Goal: Task Accomplishment & Management: Complete application form

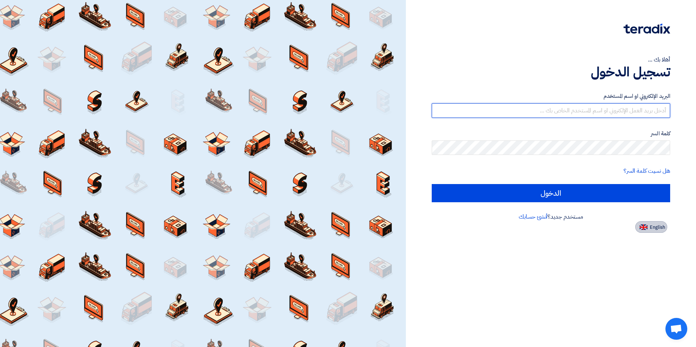
type input "[PERSON_NAME][EMAIL_ADDRESS][DOMAIN_NAME]"
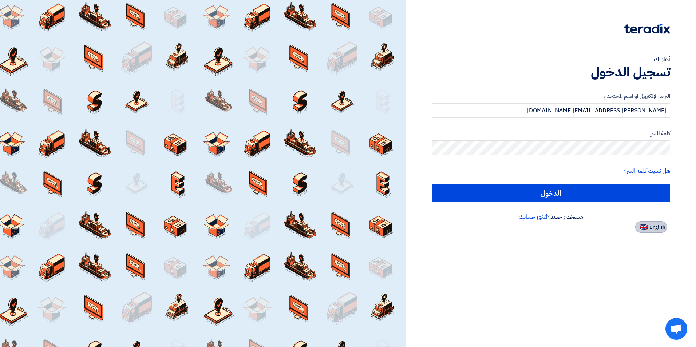
click at [644, 225] on img at bounding box center [644, 227] width 8 height 5
type input "Sign in"
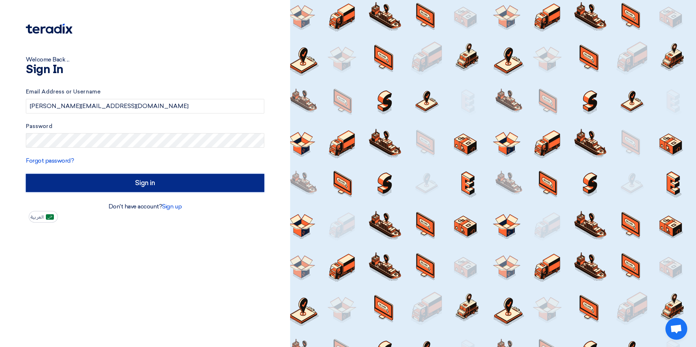
click at [199, 179] on input "Sign in" at bounding box center [145, 183] width 239 height 18
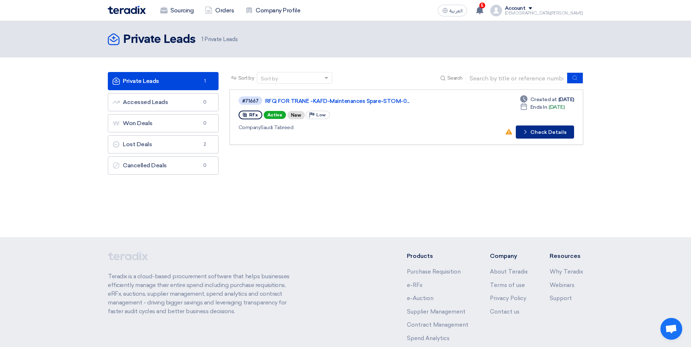
click at [550, 127] on button "Check details Check Details" at bounding box center [545, 132] width 58 height 13
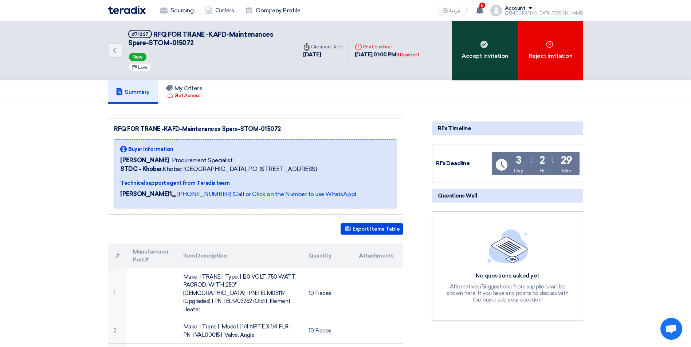
click at [466, 49] on div "Accept Invitation" at bounding box center [485, 50] width 66 height 59
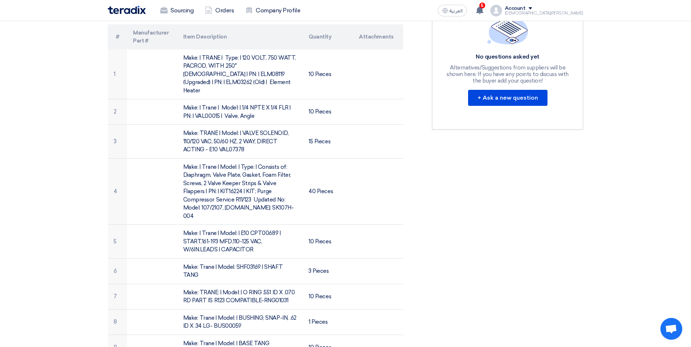
scroll to position [192, 0]
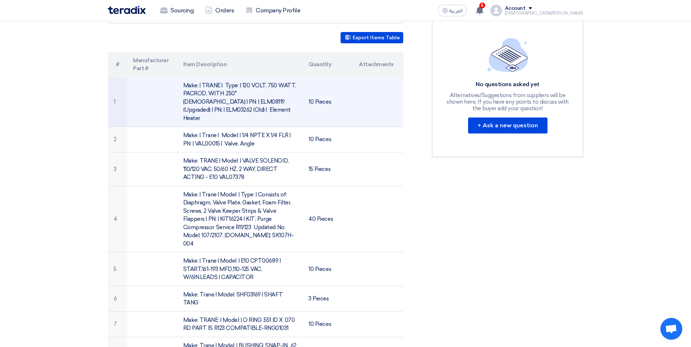
drag, startPoint x: 354, startPoint y: 91, endPoint x: 360, endPoint y: 95, distance: 7.3
click at [359, 95] on td at bounding box center [378, 102] width 50 height 50
click at [369, 101] on td at bounding box center [378, 102] width 50 height 50
click at [235, 105] on td "Make: | TRANE | Type: | 120 VOLT, 750 WATT, PACROD, WITH .250" [DEMOGRAPHIC_DAT…" at bounding box center [240, 102] width 126 height 50
click at [166, 100] on td at bounding box center [152, 102] width 50 height 50
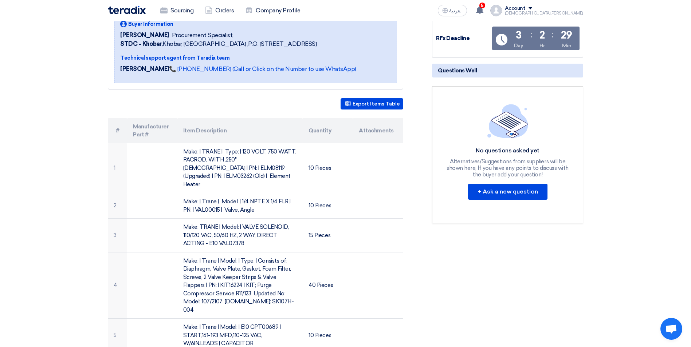
scroll to position [0, 0]
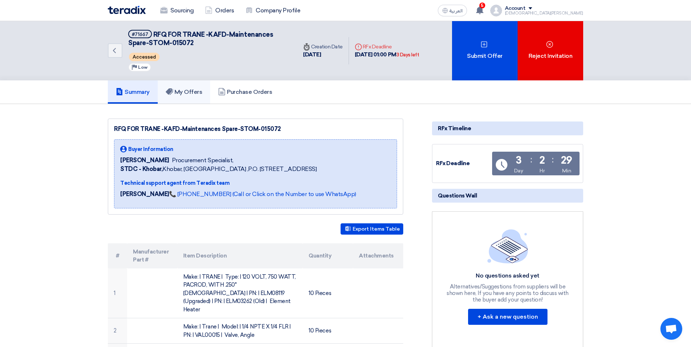
click at [176, 89] on h5 "My Offers" at bounding box center [184, 92] width 37 height 7
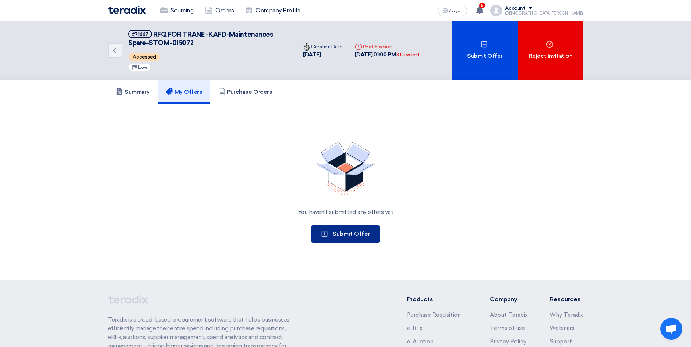
click at [343, 232] on span "Submit Offer" at bounding box center [352, 234] width 38 height 7
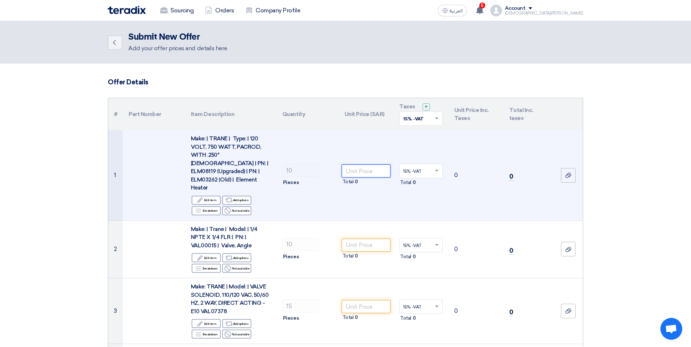
click at [374, 169] on input "number" at bounding box center [366, 171] width 49 height 13
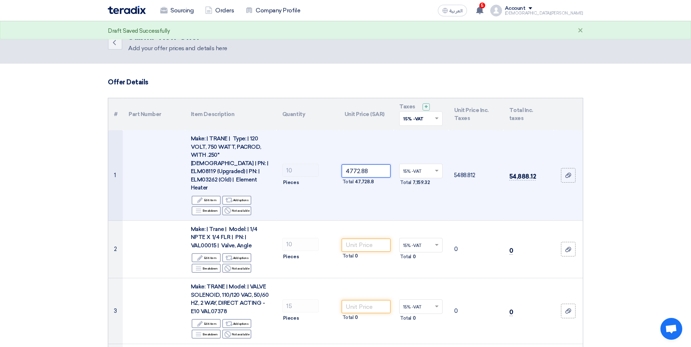
type input "4772.88"
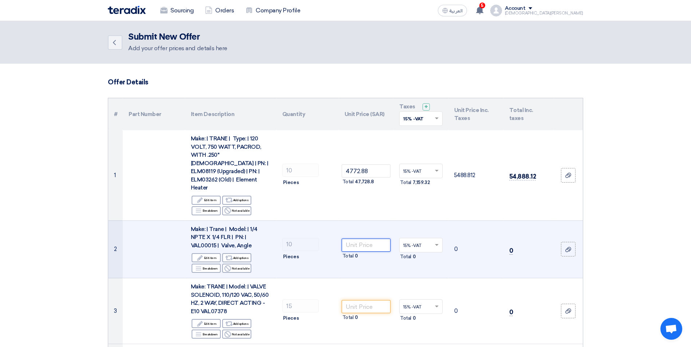
click at [371, 239] on input "number" at bounding box center [366, 245] width 49 height 13
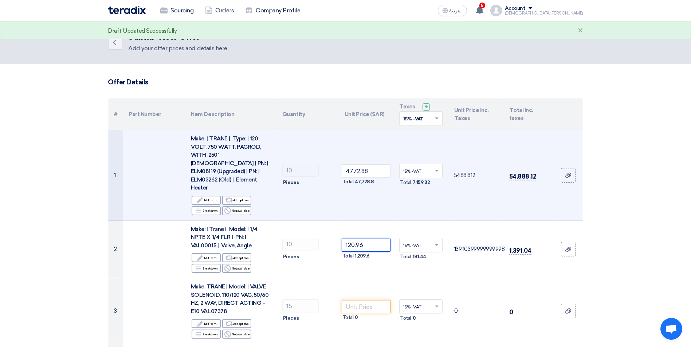
type input "120.96"
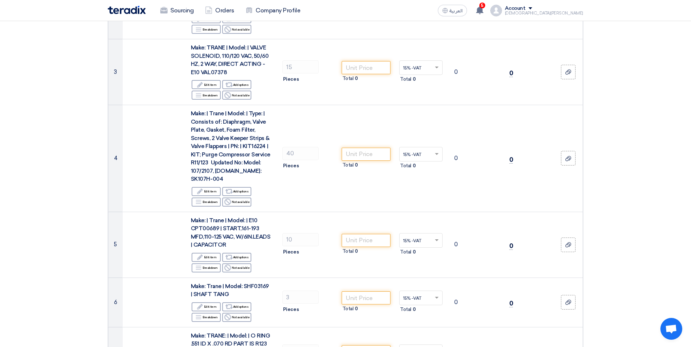
scroll to position [243, 0]
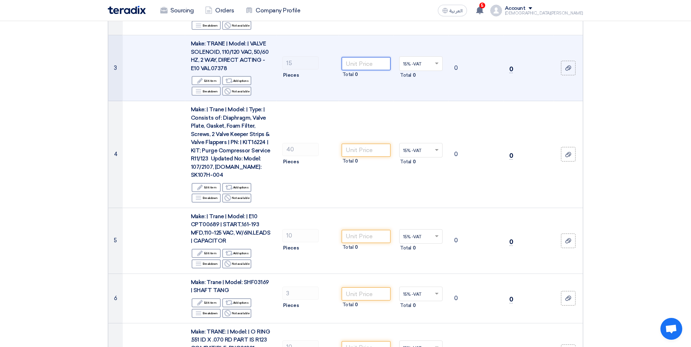
click at [351, 57] on input "number" at bounding box center [366, 63] width 49 height 13
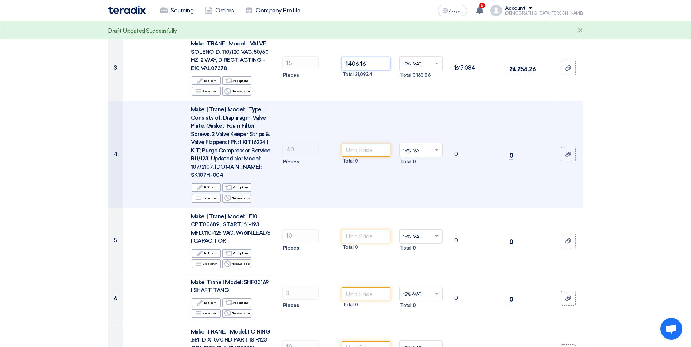
type input "1406.16"
click at [355, 144] on input "number" at bounding box center [366, 150] width 49 height 13
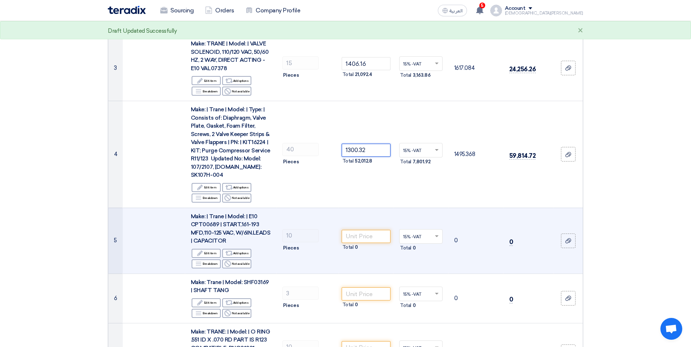
type input "1300.32"
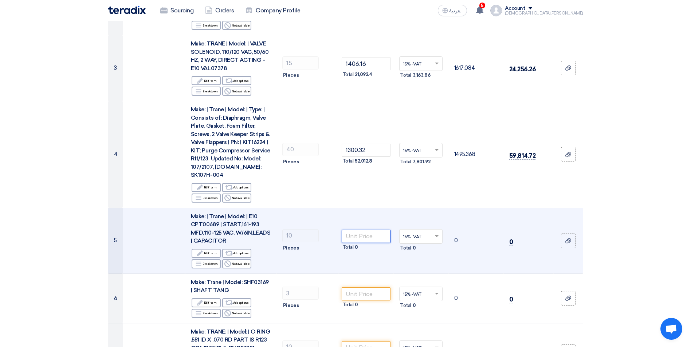
click at [363, 230] on input "number" at bounding box center [366, 236] width 49 height 13
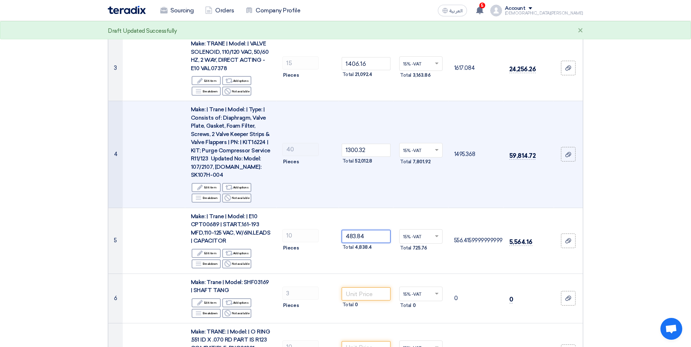
type input "483.84"
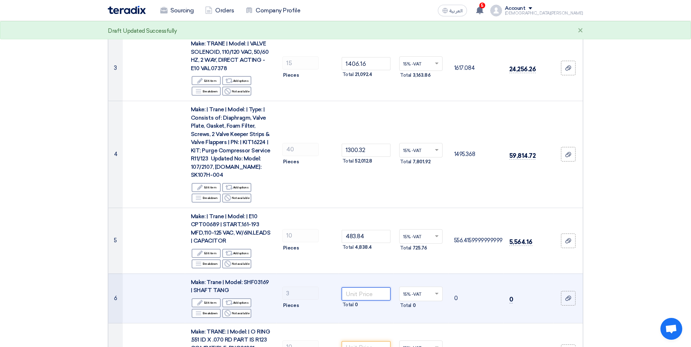
click at [369, 288] on input "number" at bounding box center [366, 294] width 49 height 13
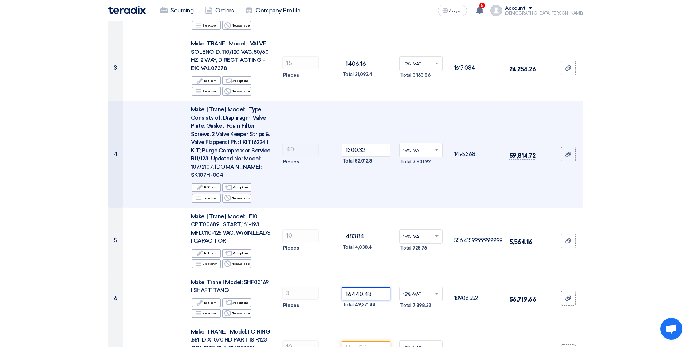
type input "16440.48"
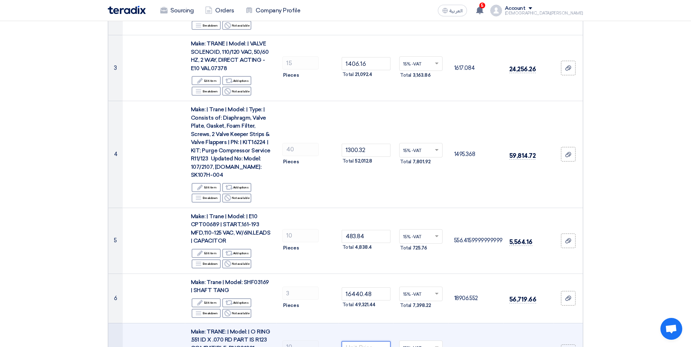
click at [363, 342] on input "number" at bounding box center [366, 348] width 49 height 13
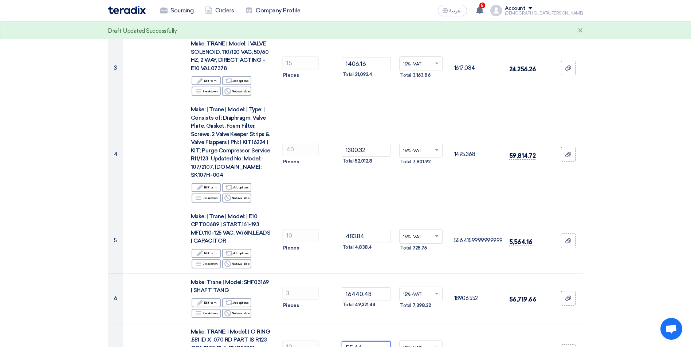
type input "55.44"
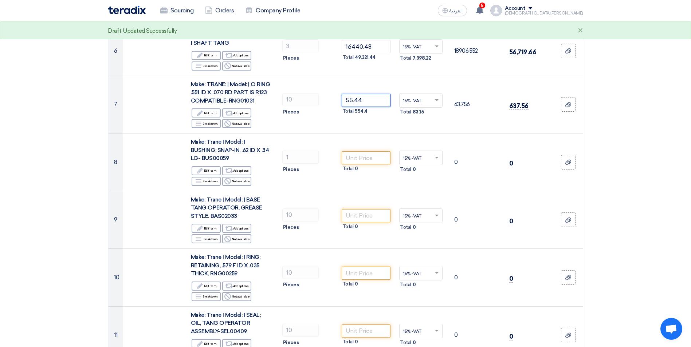
scroll to position [504, 0]
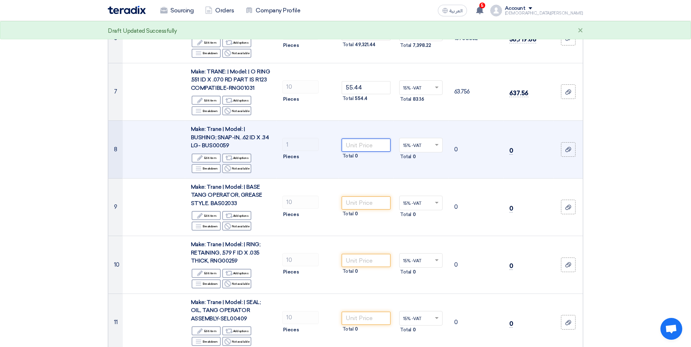
click at [366, 139] on input "number" at bounding box center [366, 145] width 49 height 13
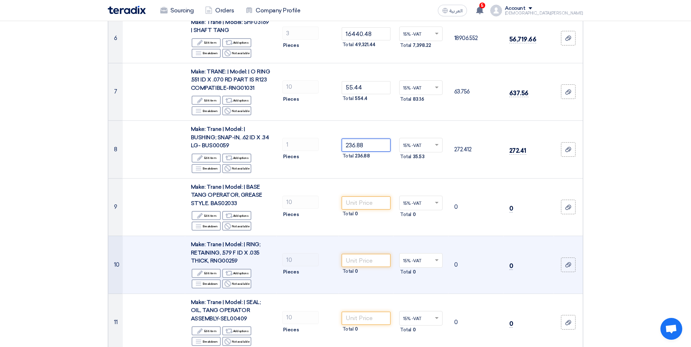
type input "236.88"
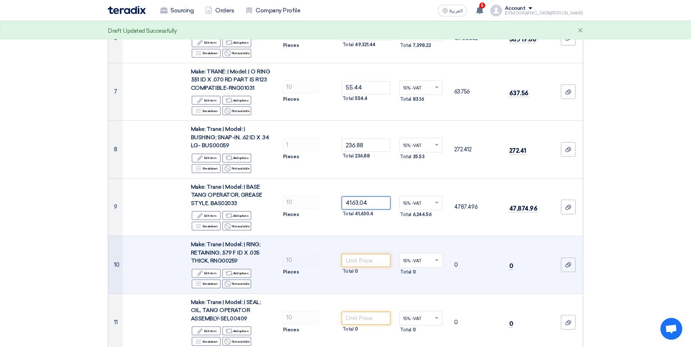
type input "4163.04"
click at [374, 254] on input "number" at bounding box center [366, 260] width 49 height 13
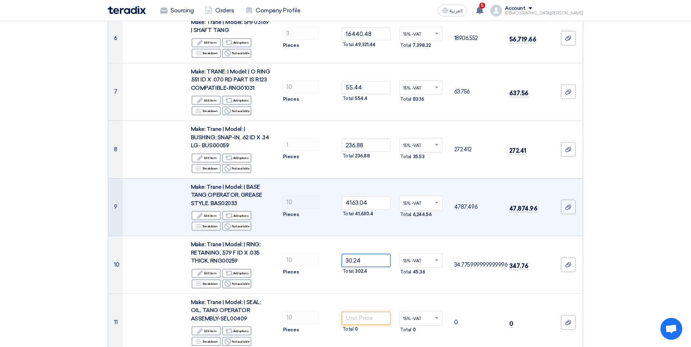
type input "30.24"
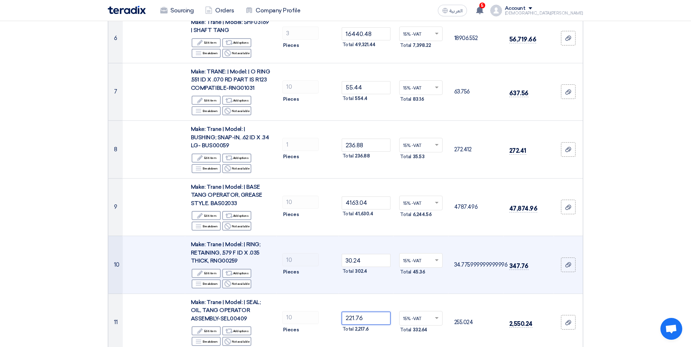
type input "221.76"
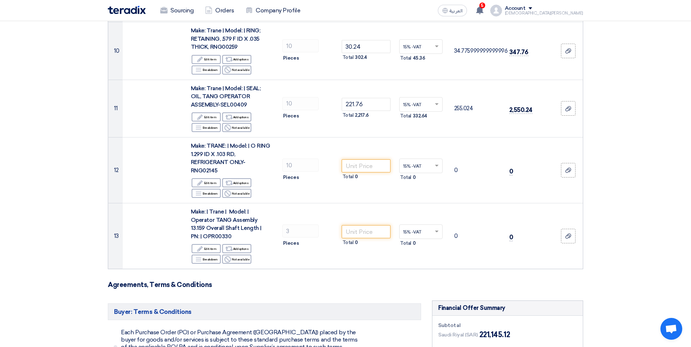
scroll to position [730, 0]
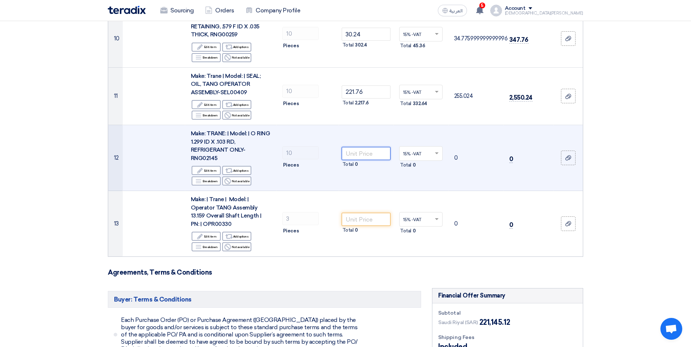
click at [356, 147] on input "number" at bounding box center [366, 153] width 49 height 13
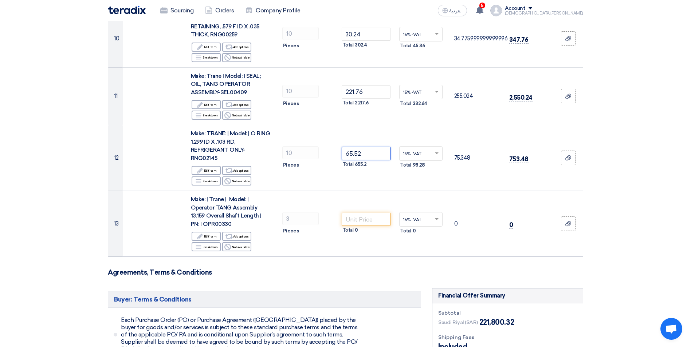
type input "65.52"
type input "16440.48"
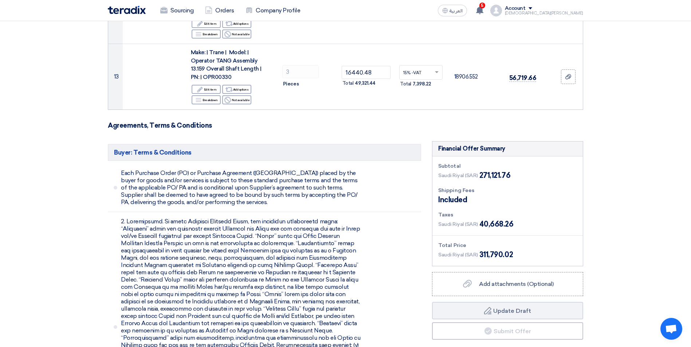
scroll to position [881, 0]
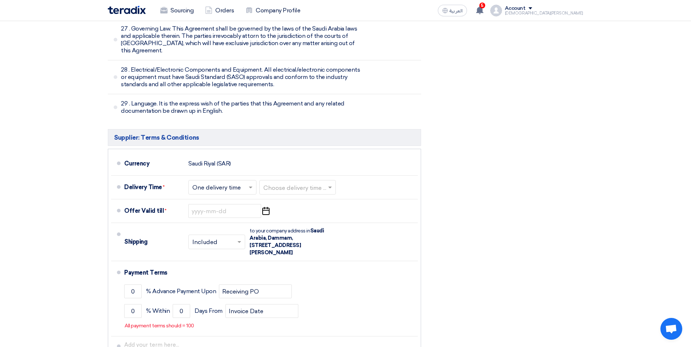
scroll to position [3282, 0]
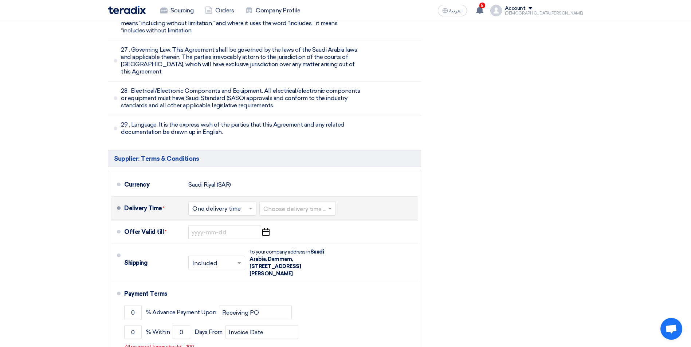
click at [278, 204] on input "text" at bounding box center [297, 209] width 69 height 11
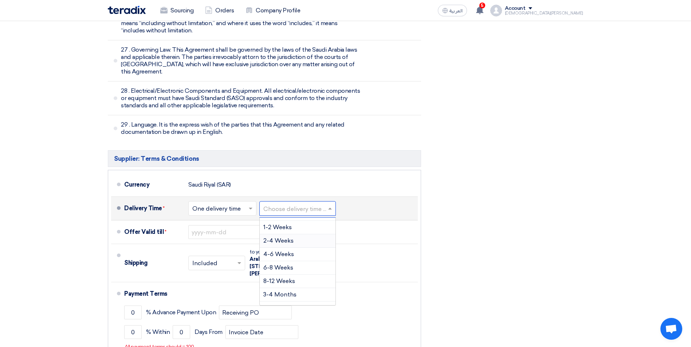
scroll to position [39, 0]
click at [305, 273] on div "3-4 Months" at bounding box center [298, 279] width 76 height 13
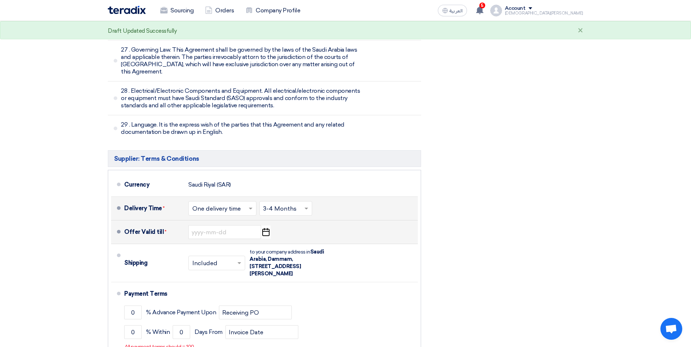
click at [266, 226] on icon "Pick a date" at bounding box center [266, 232] width 10 height 13
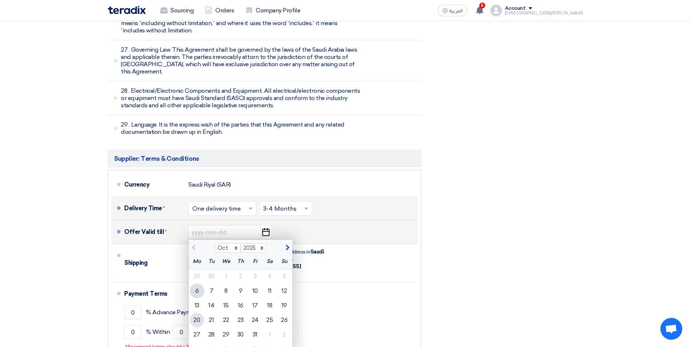
click at [197, 313] on div "20" at bounding box center [197, 320] width 15 height 15
type input "[DATE]"
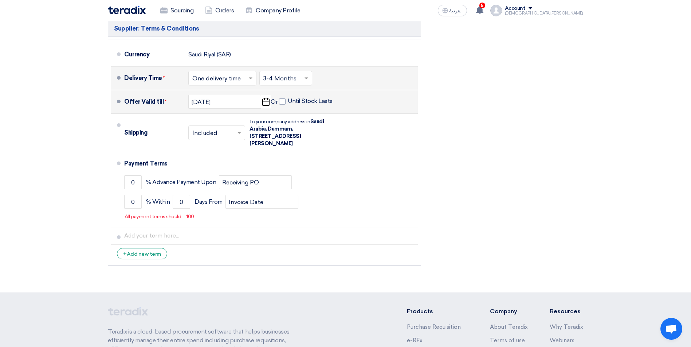
scroll to position [3438, 0]
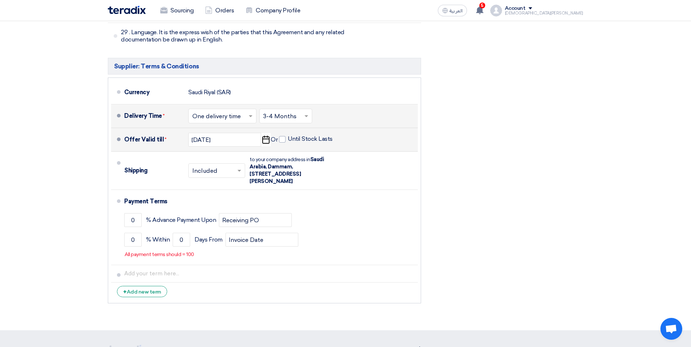
scroll to position [3358, 0]
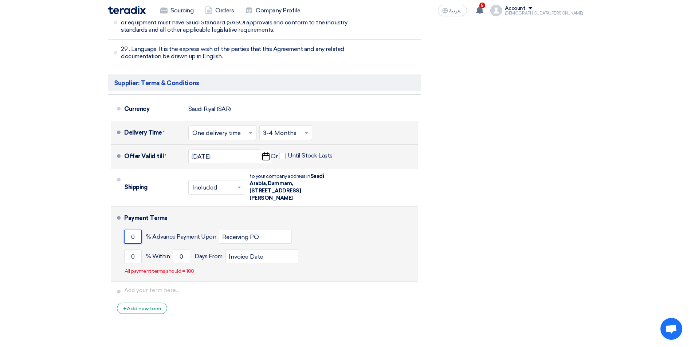
click at [135, 230] on input "0" at bounding box center [132, 237] width 17 height 14
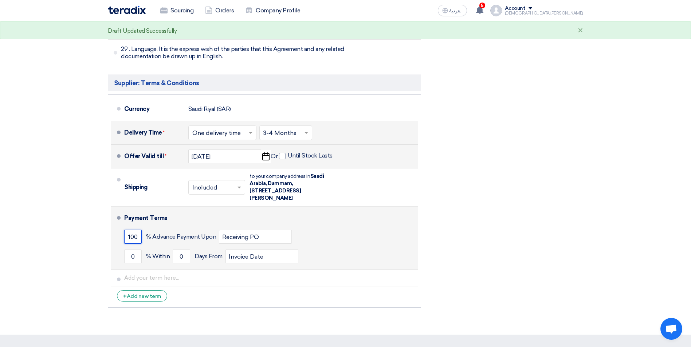
scroll to position [0, 0]
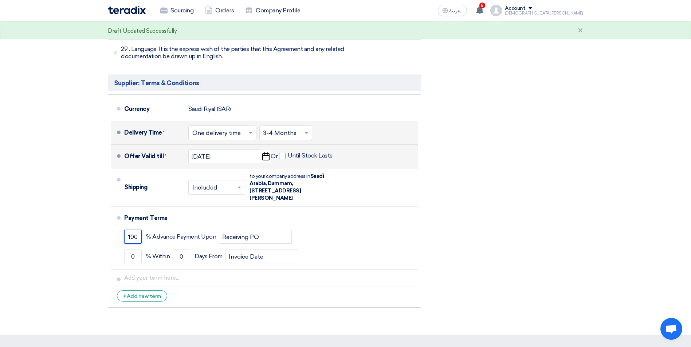
type input "100"
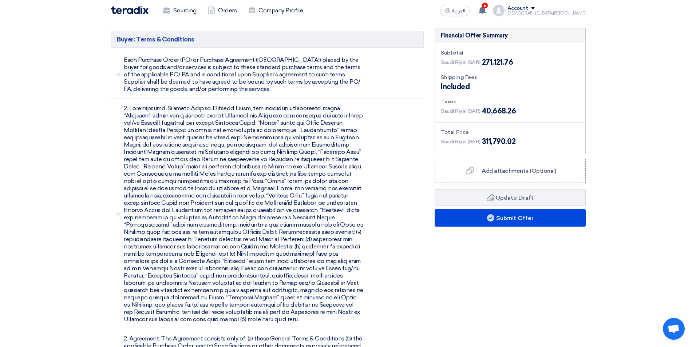
scroll to position [982, 0]
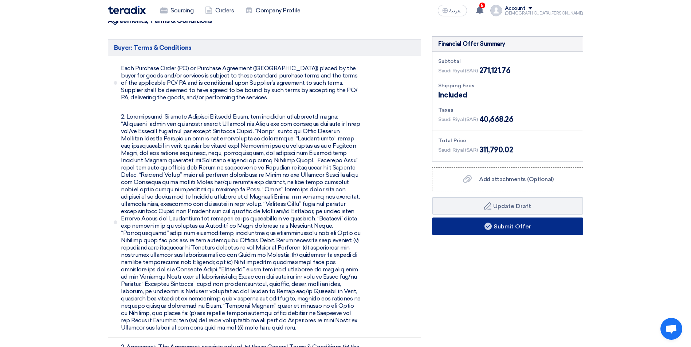
click at [528, 218] on button "Submit Offer" at bounding box center [507, 226] width 151 height 17
